Goal: Task Accomplishment & Management: Manage account settings

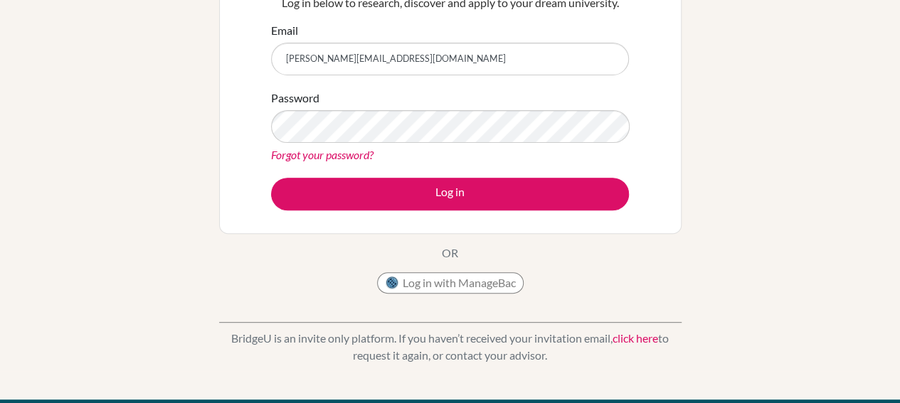
scroll to position [166, 0]
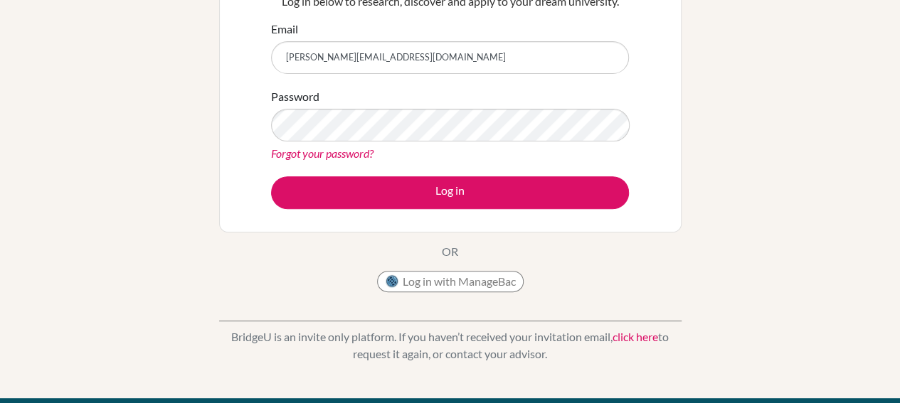
type input "[PERSON_NAME][EMAIL_ADDRESS][DOMAIN_NAME]"
click at [337, 157] on link "Forgot your password?" at bounding box center [322, 154] width 102 height 14
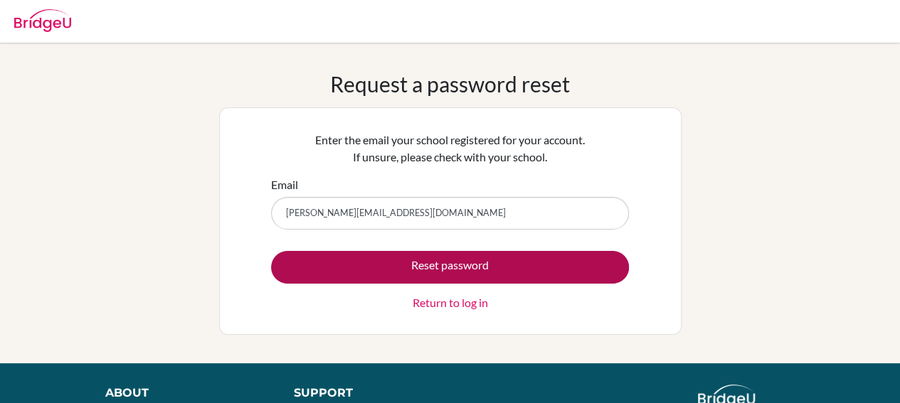
type input "[PERSON_NAME][EMAIL_ADDRESS][DOMAIN_NAME]"
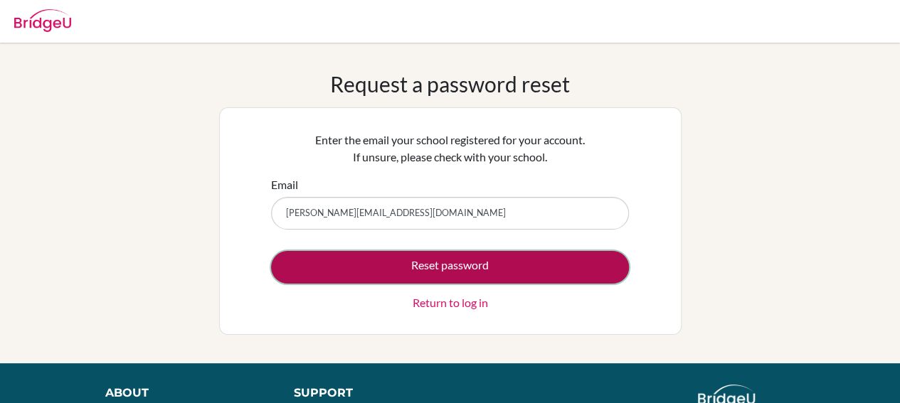
click at [428, 268] on button "Reset password" at bounding box center [450, 267] width 358 height 33
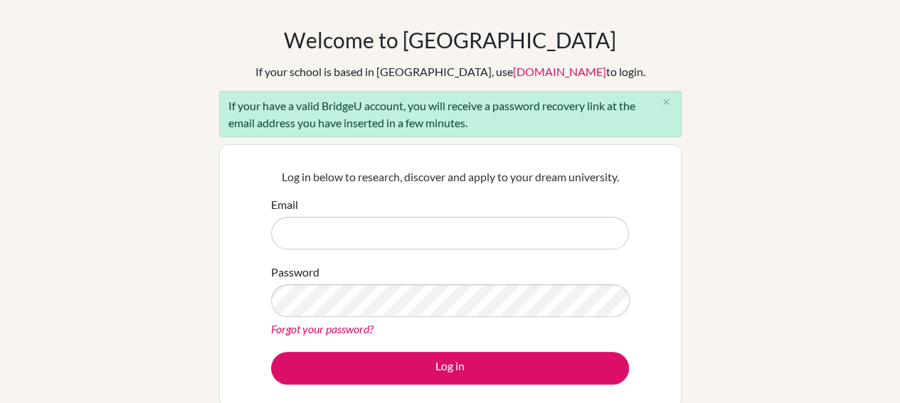
scroll to position [46, 0]
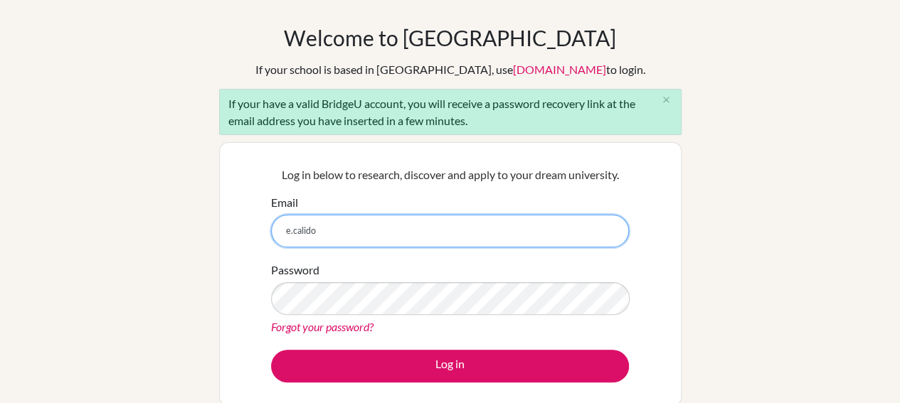
type input "[PERSON_NAME][EMAIL_ADDRESS][DOMAIN_NAME]"
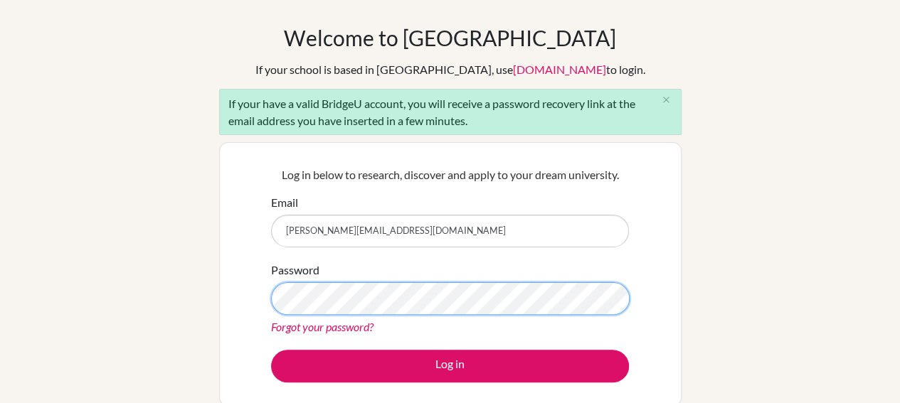
click at [271, 350] on button "Log in" at bounding box center [450, 366] width 358 height 33
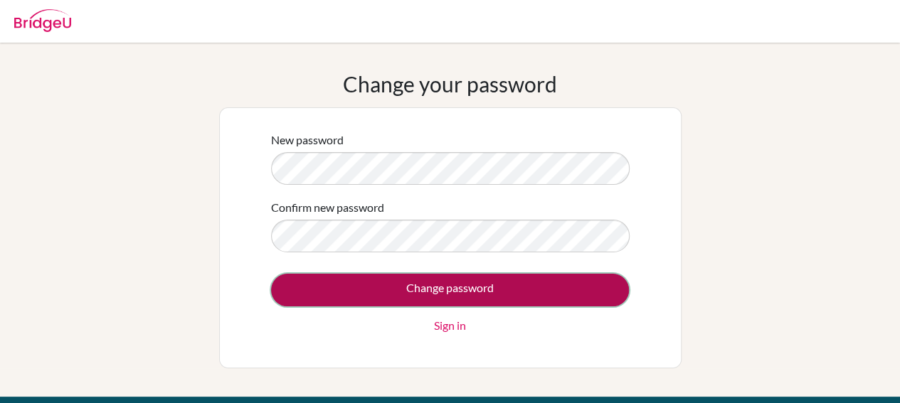
click at [448, 302] on input "Change password" at bounding box center [450, 290] width 358 height 33
